Goal: Check status: Check status

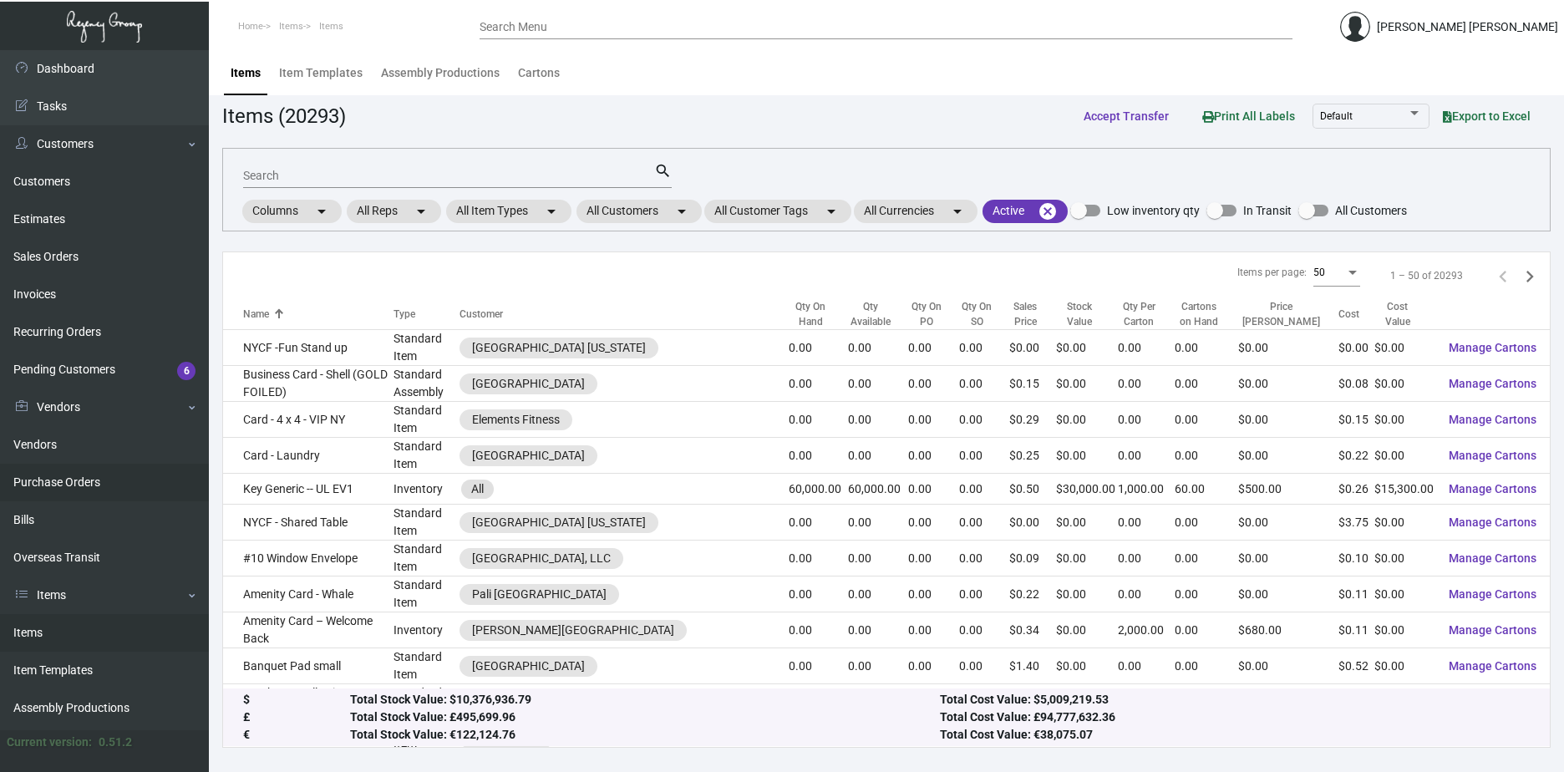
click at [91, 475] on link "Purchase Orders" at bounding box center [104, 483] width 209 height 38
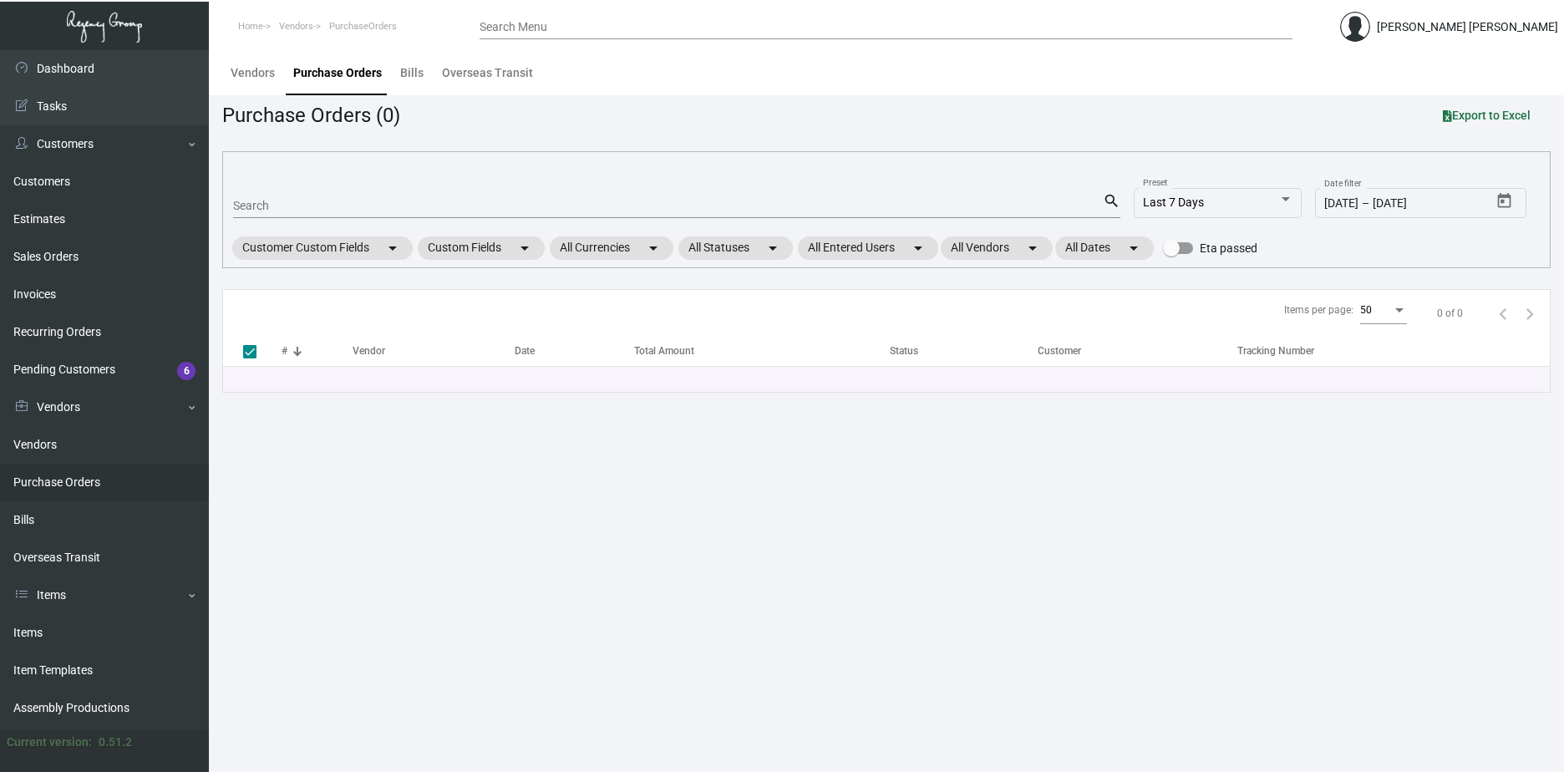
click at [358, 201] on input "Search" at bounding box center [668, 206] width 870 height 13
click at [358, 202] on input "Search" at bounding box center [668, 206] width 870 height 13
paste input "102618"
type input "102618"
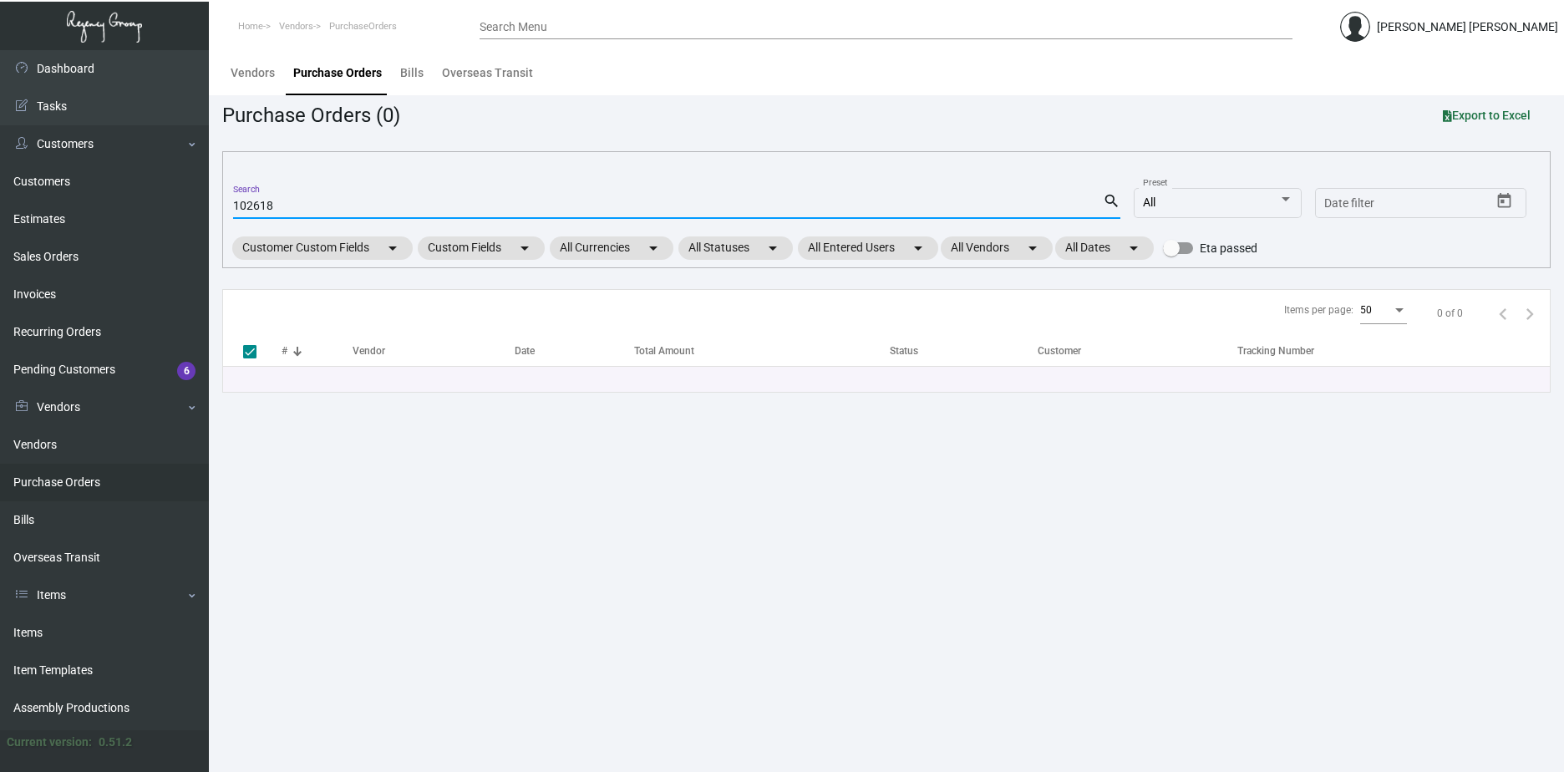
checkbox input "false"
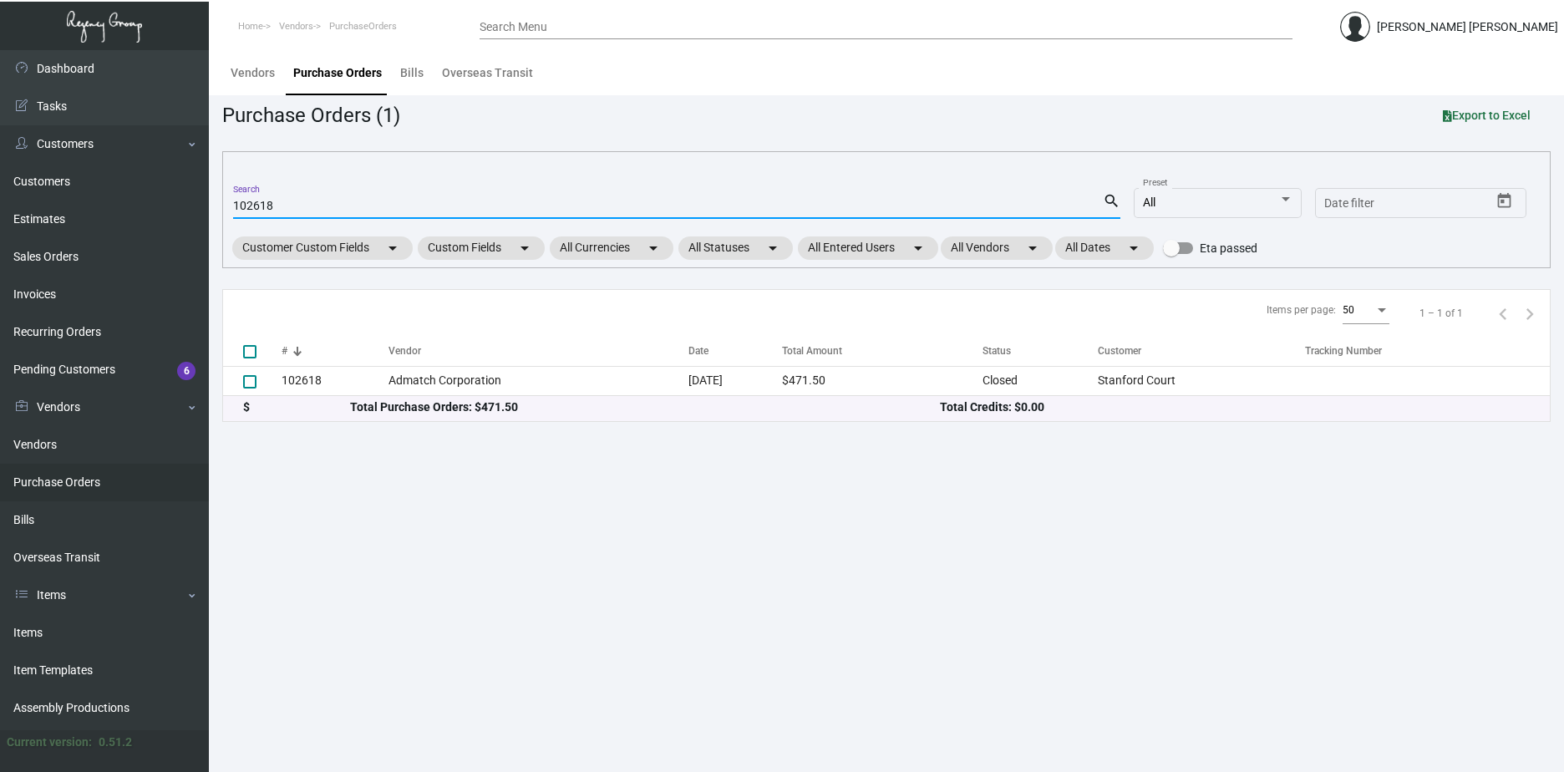
type input "102618"
click at [662, 399] on div "Total Purchase Orders: $471.50" at bounding box center [645, 408] width 590 height 18
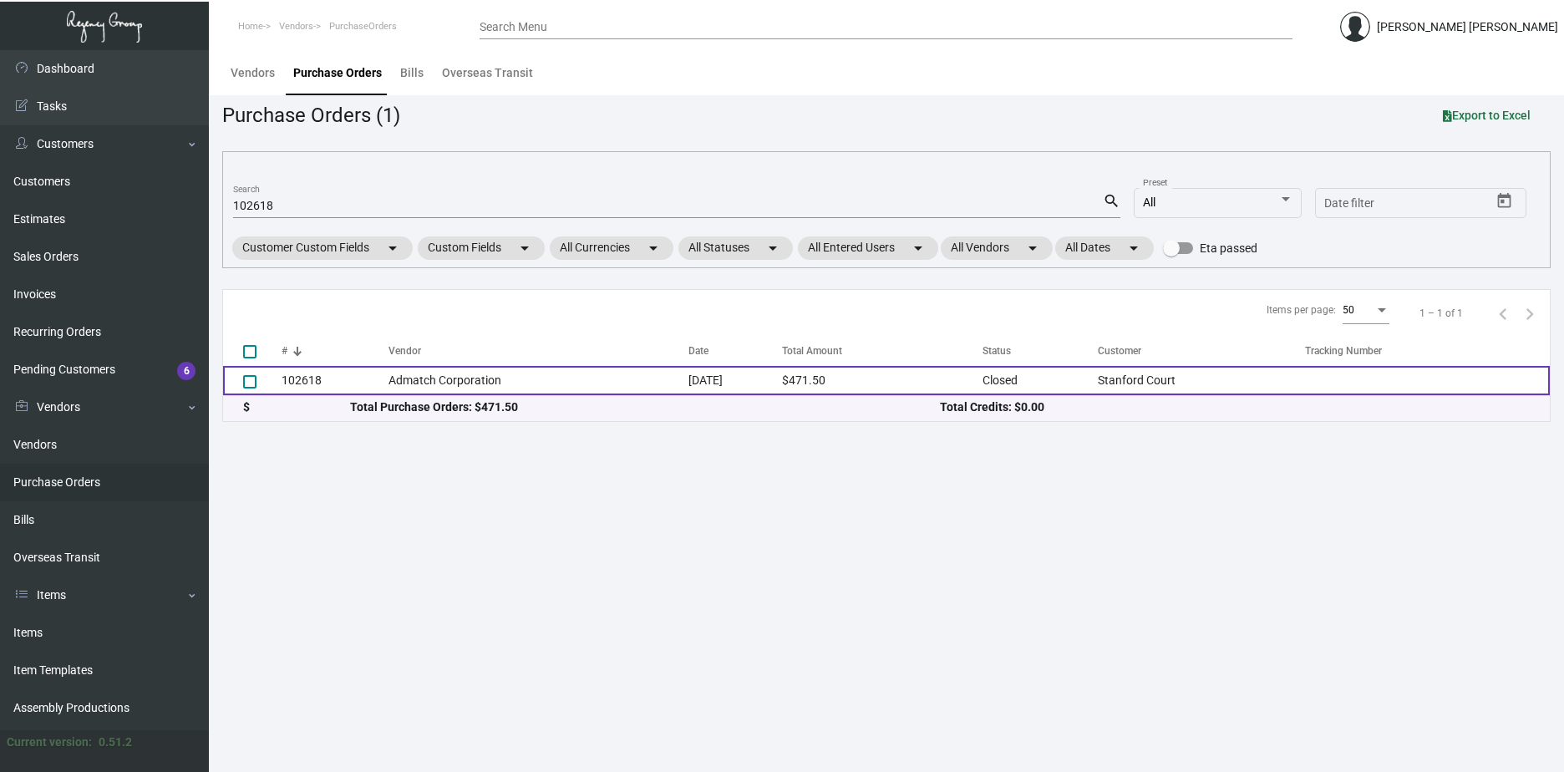
click at [688, 384] on td "[DATE]" at bounding box center [735, 380] width 94 height 29
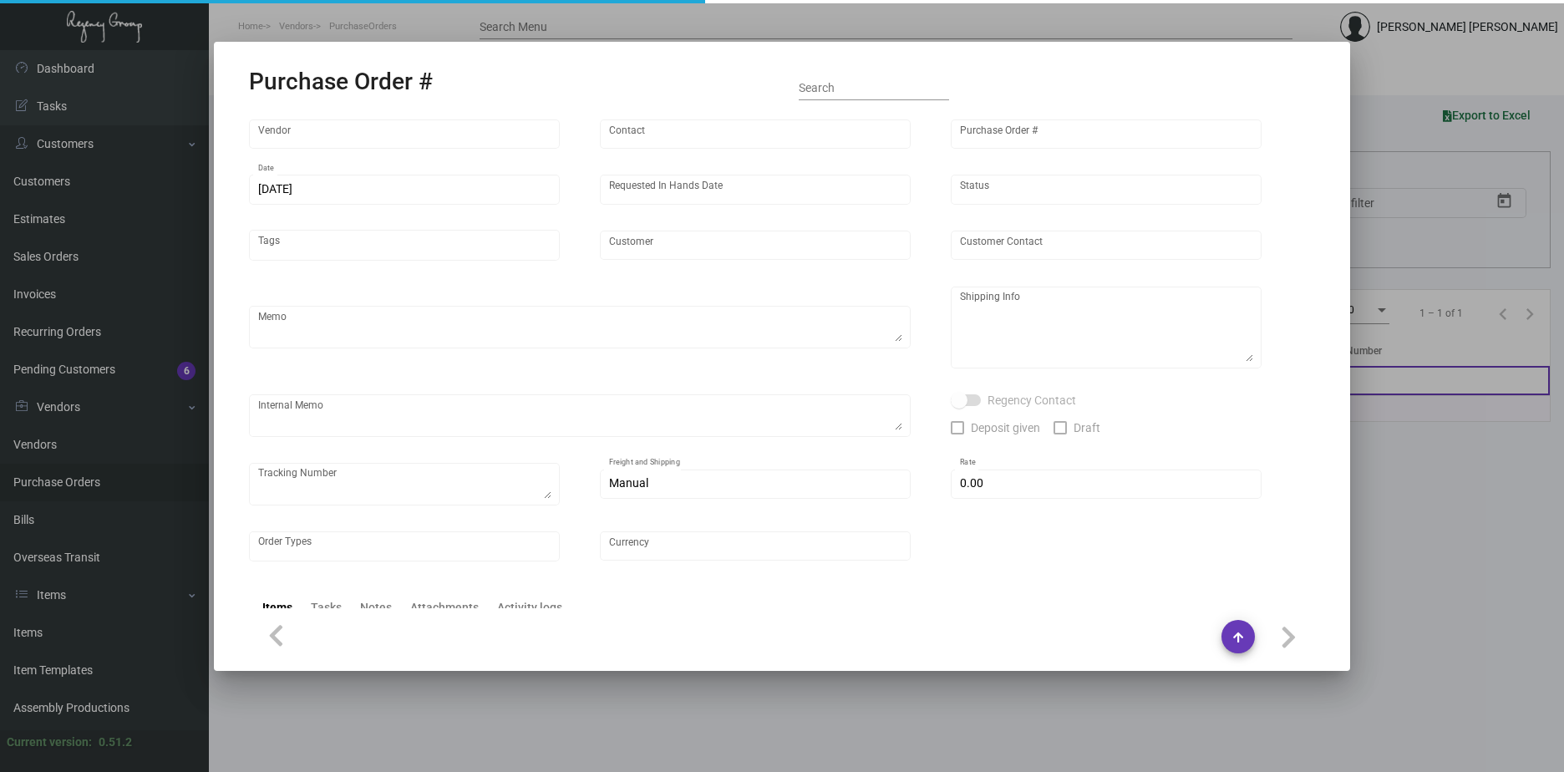
type input "Admatch Corporation"
type input "Order Entry"
type input "102618"
type input "[DATE]"
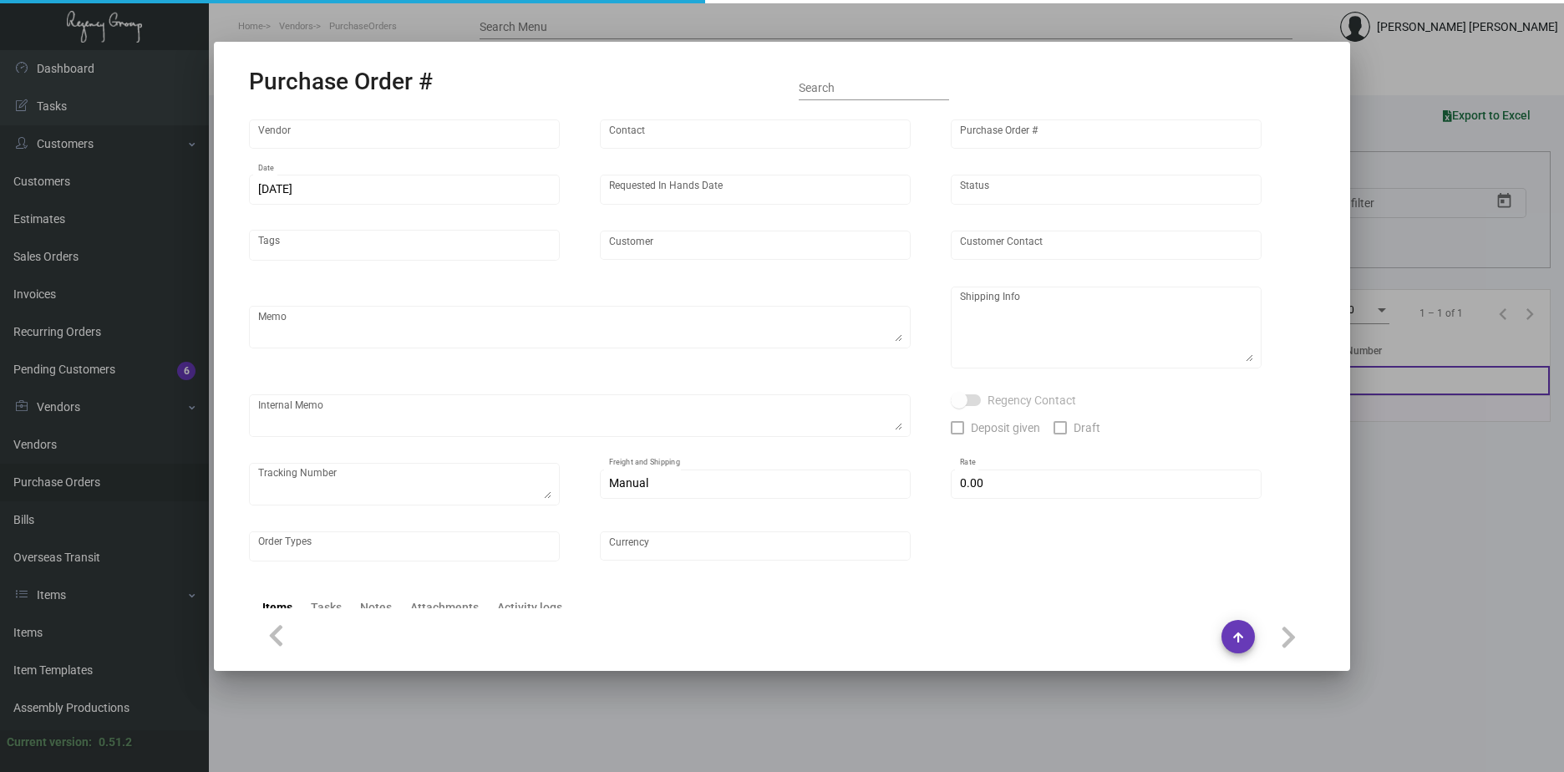
type input "Stanford Court"
type input "[PERSON_NAME]"
type textarea "BLIND SHIP ON UPS# 1AY276"
type textarea "Stanford Court - [PERSON_NAME] [STREET_ADDRESS][US_STATE]"
type input "$ 0.00"
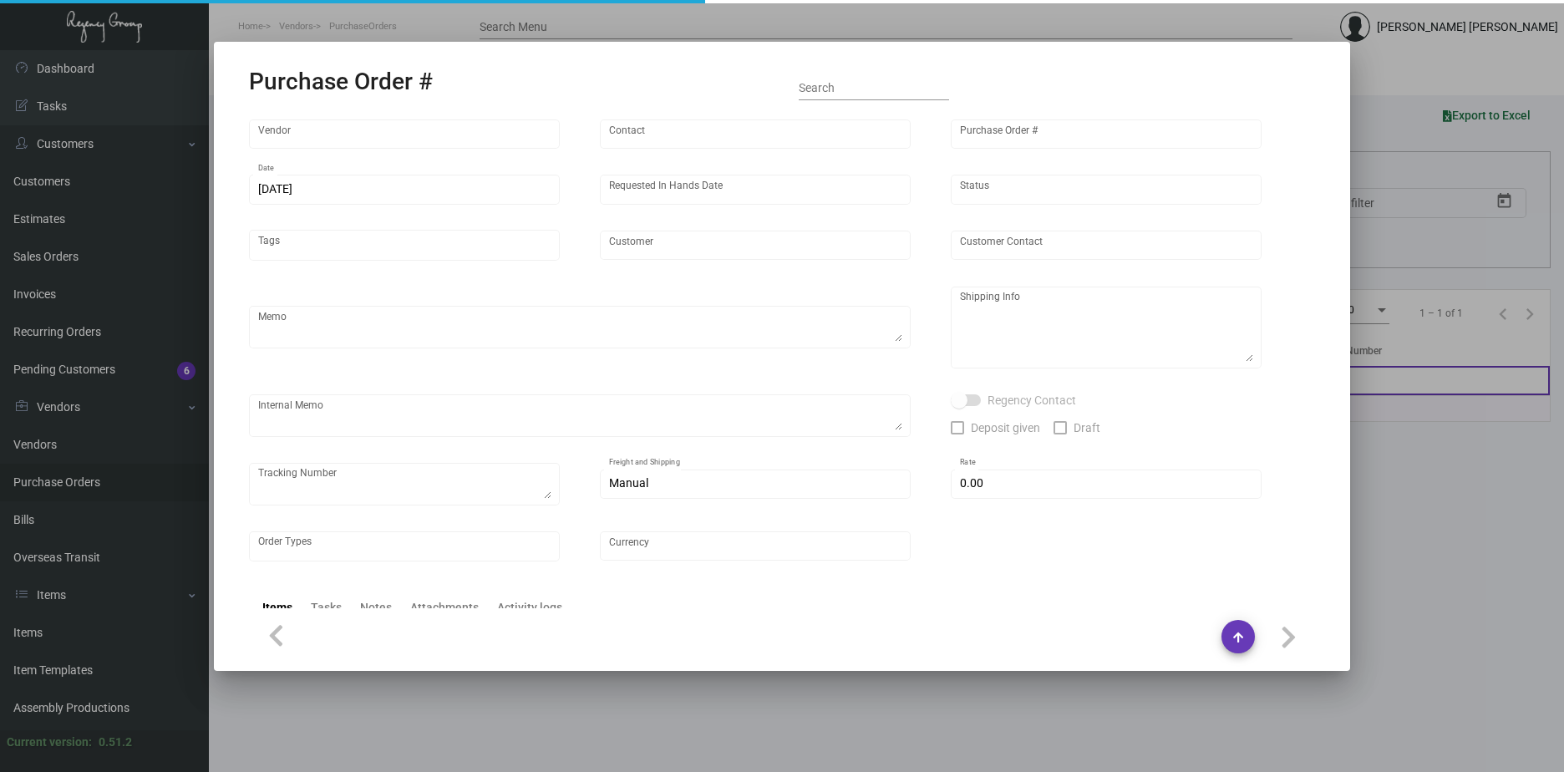
type input "United States Dollar $"
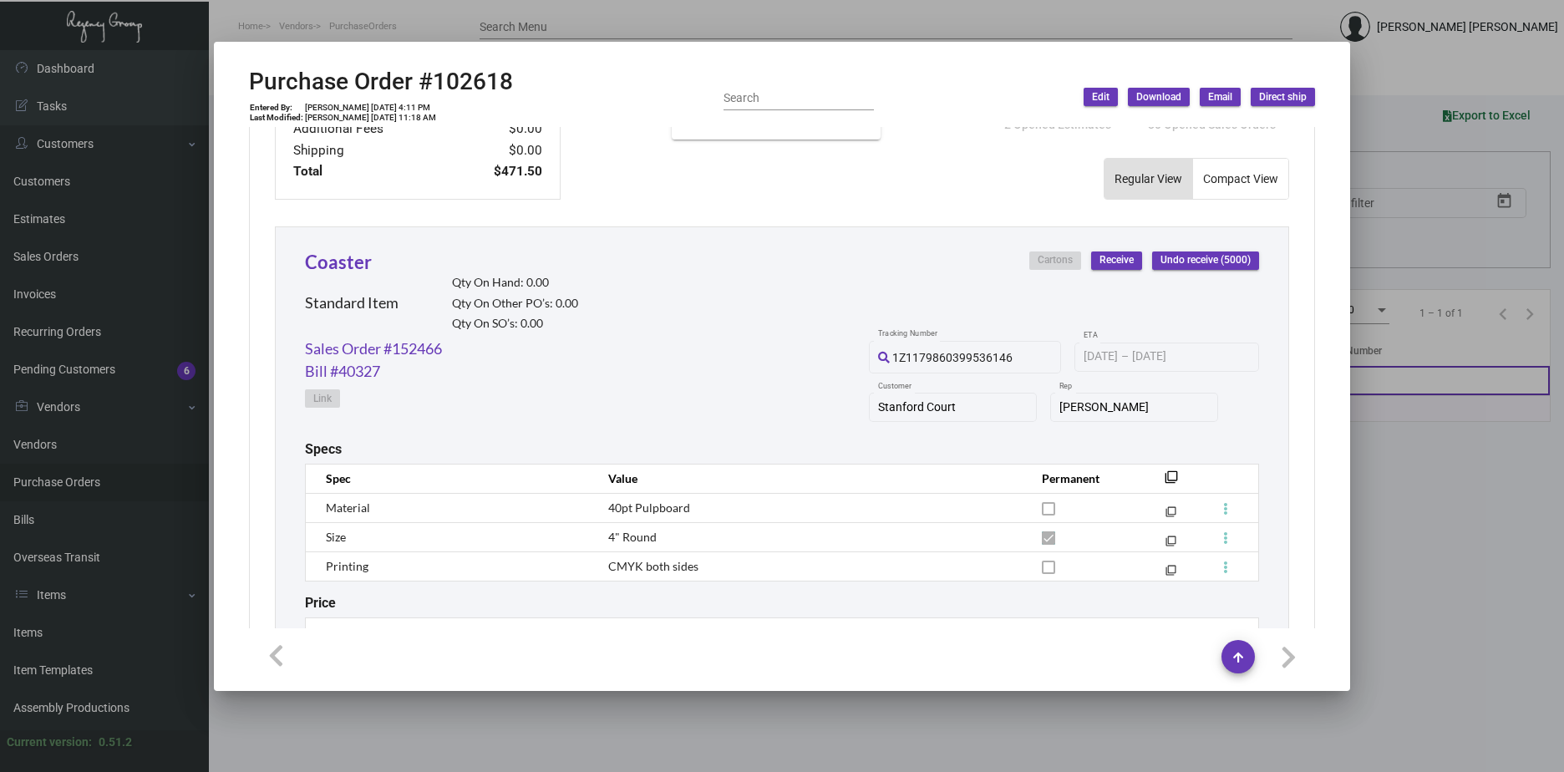
scroll to position [786, 0]
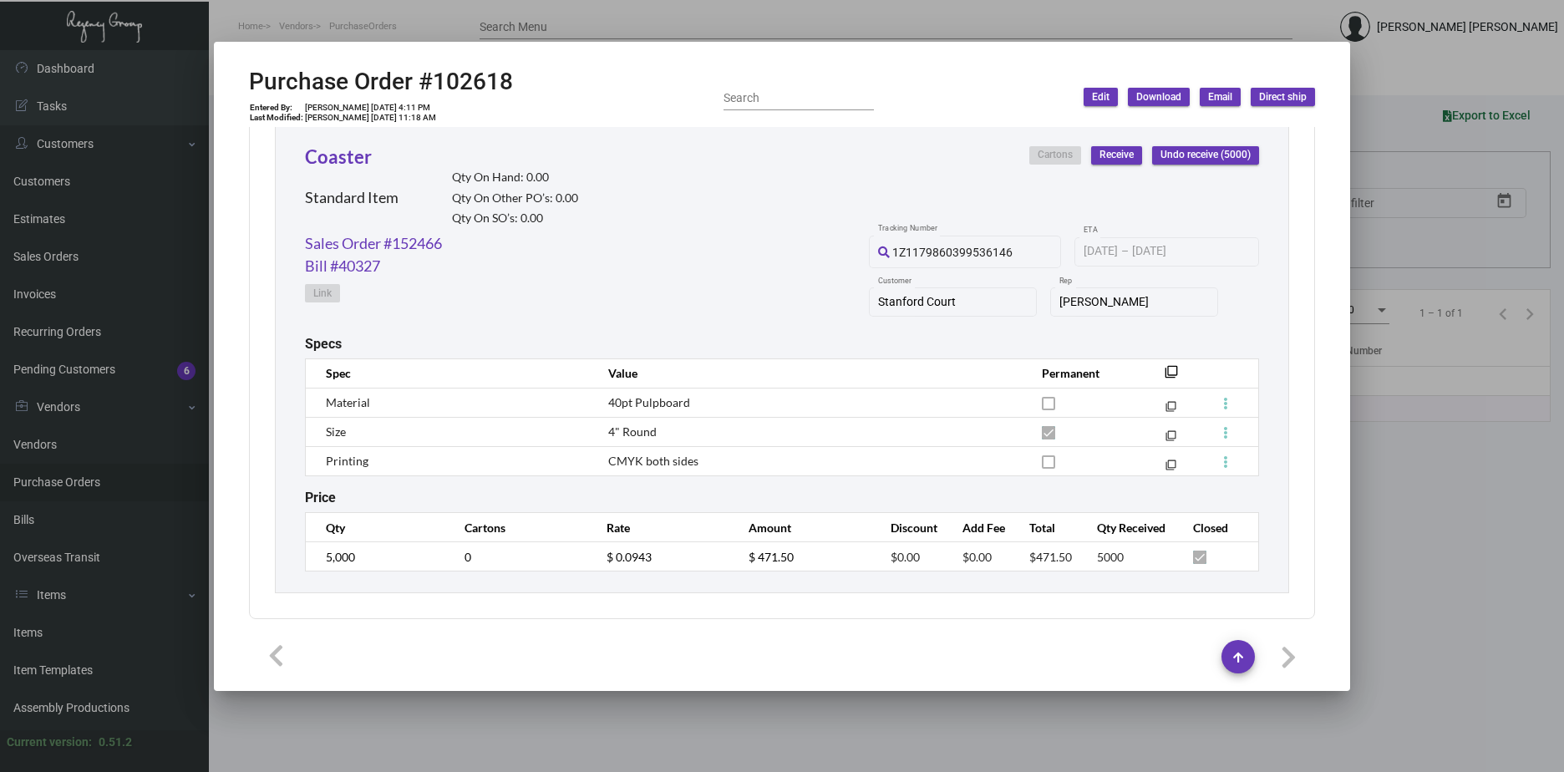
click at [1367, 76] on div at bounding box center [782, 386] width 1564 height 772
